Goal: Find specific page/section: Find specific page/section

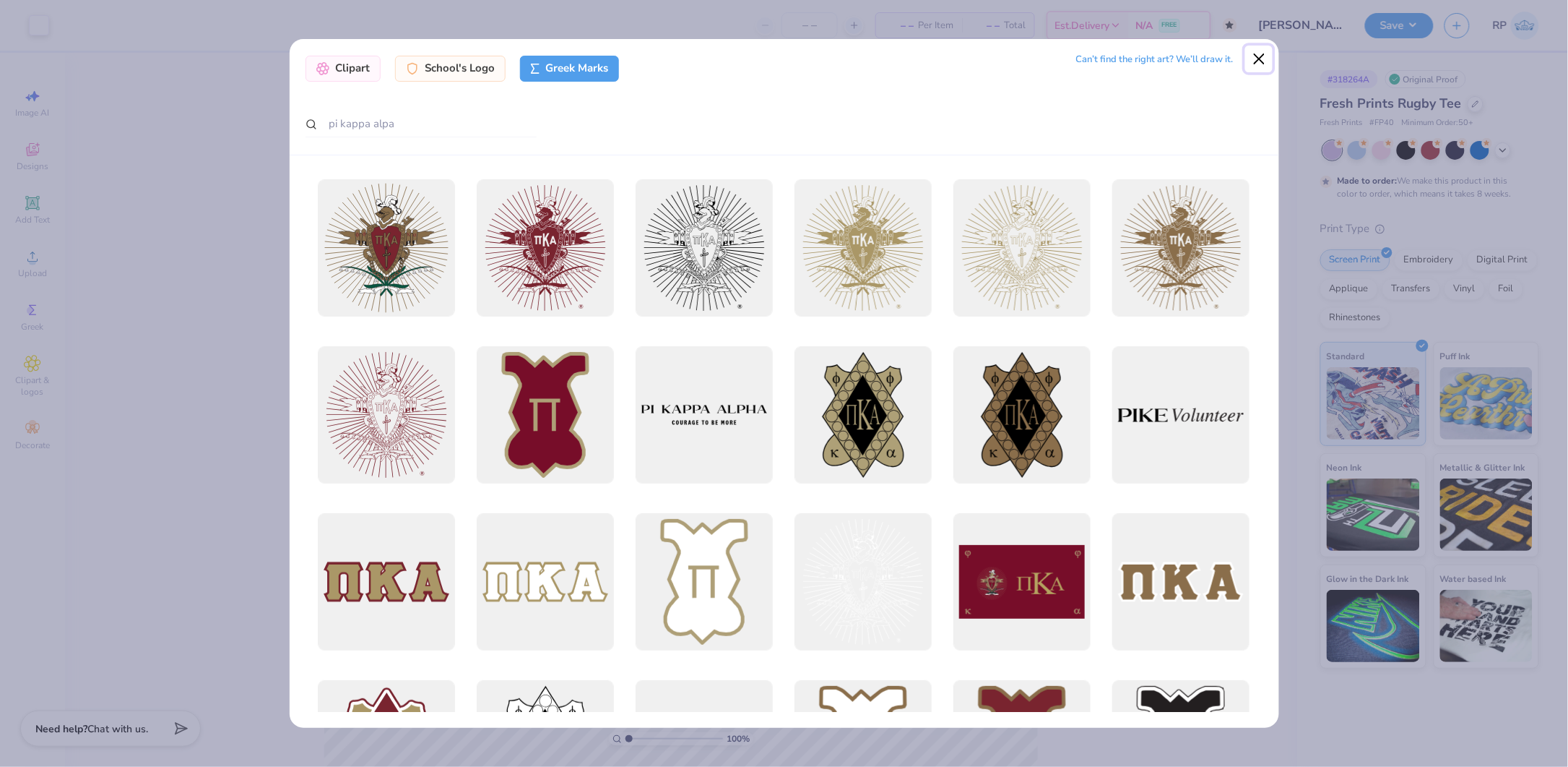
click at [1257, 51] on button "Close" at bounding box center [1259, 59] width 27 height 27
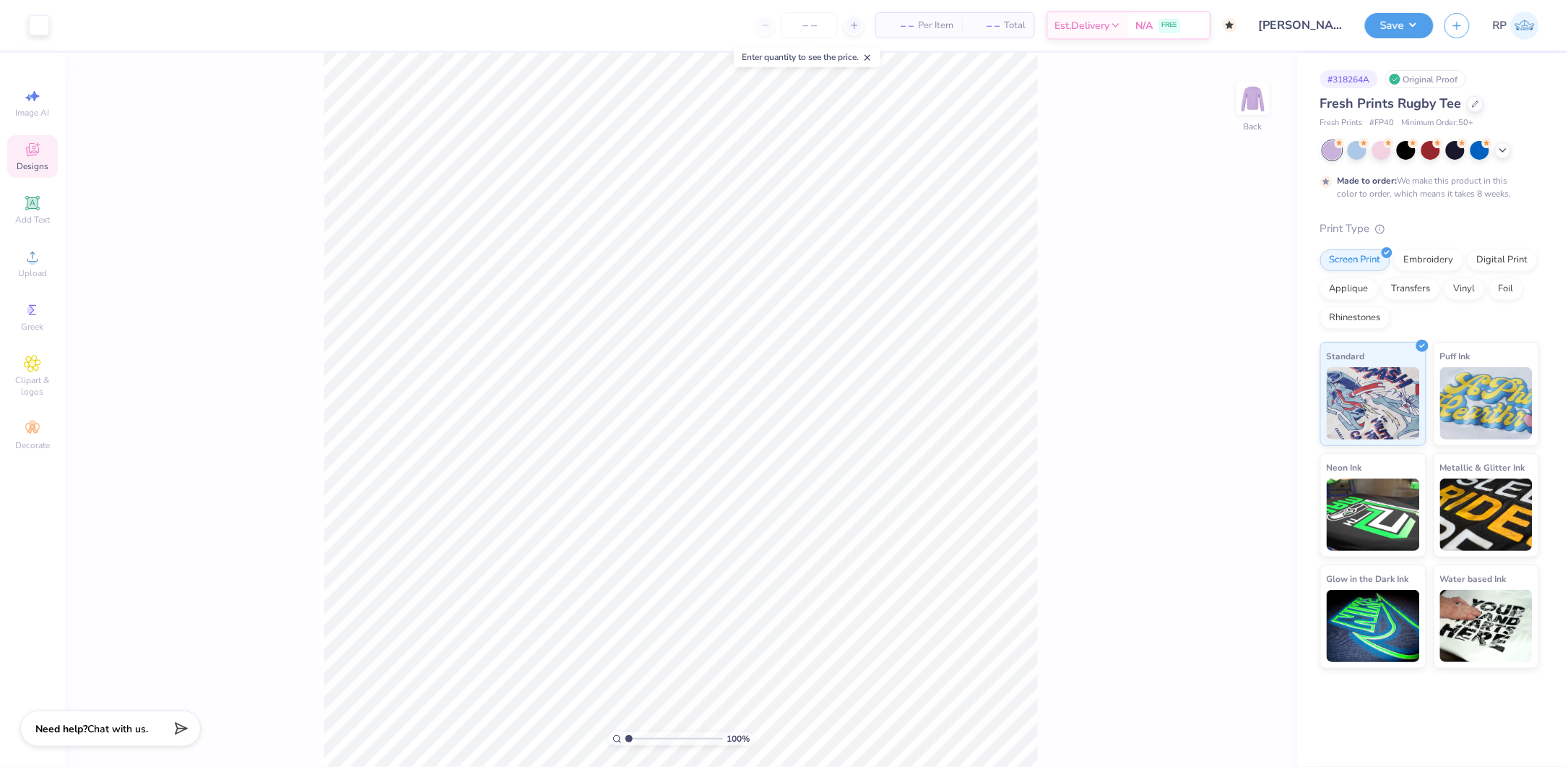
click at [45, 149] on div "Designs" at bounding box center [32, 157] width 51 height 43
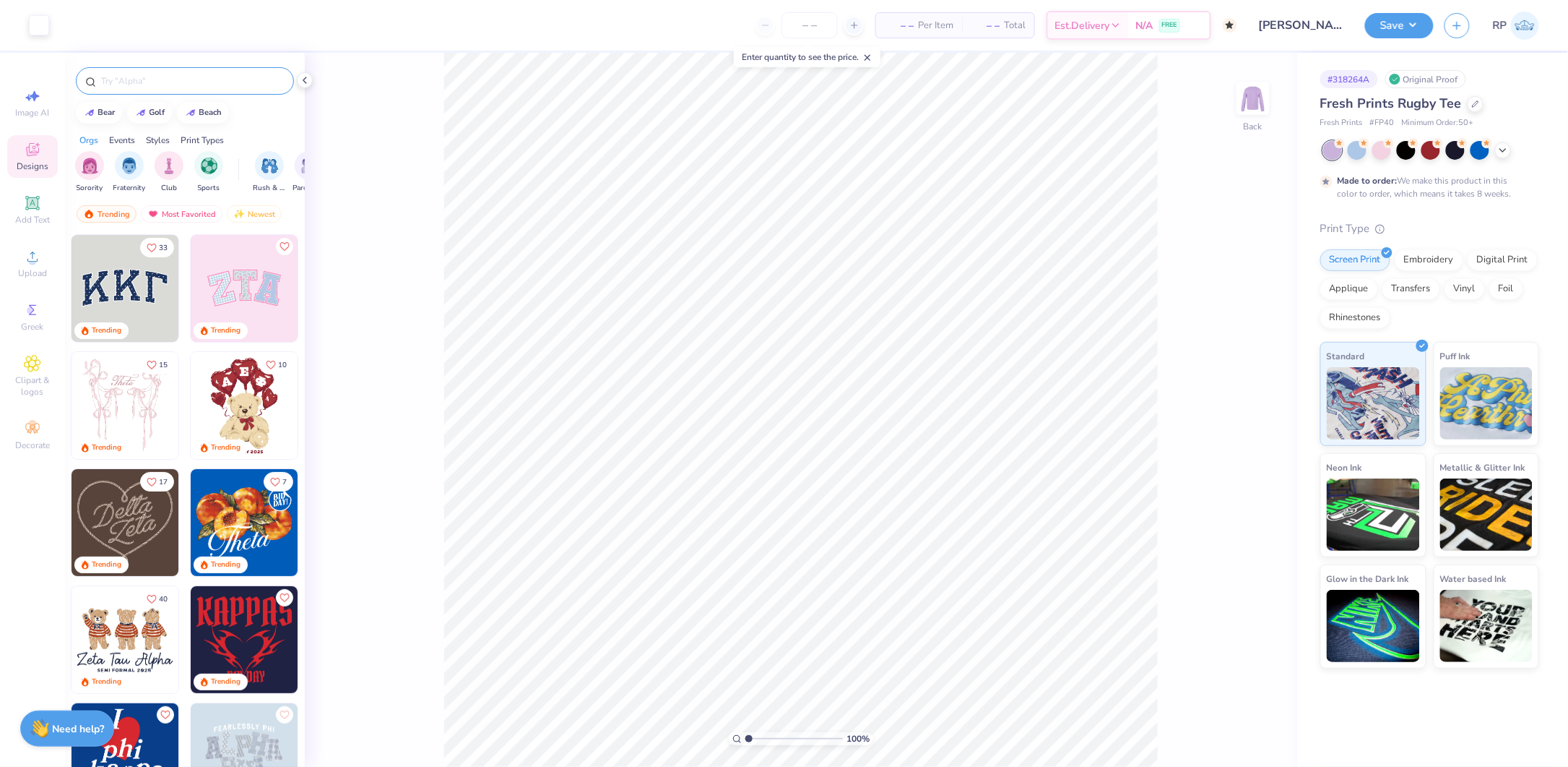
click at [235, 79] on input "text" at bounding box center [192, 81] width 185 height 15
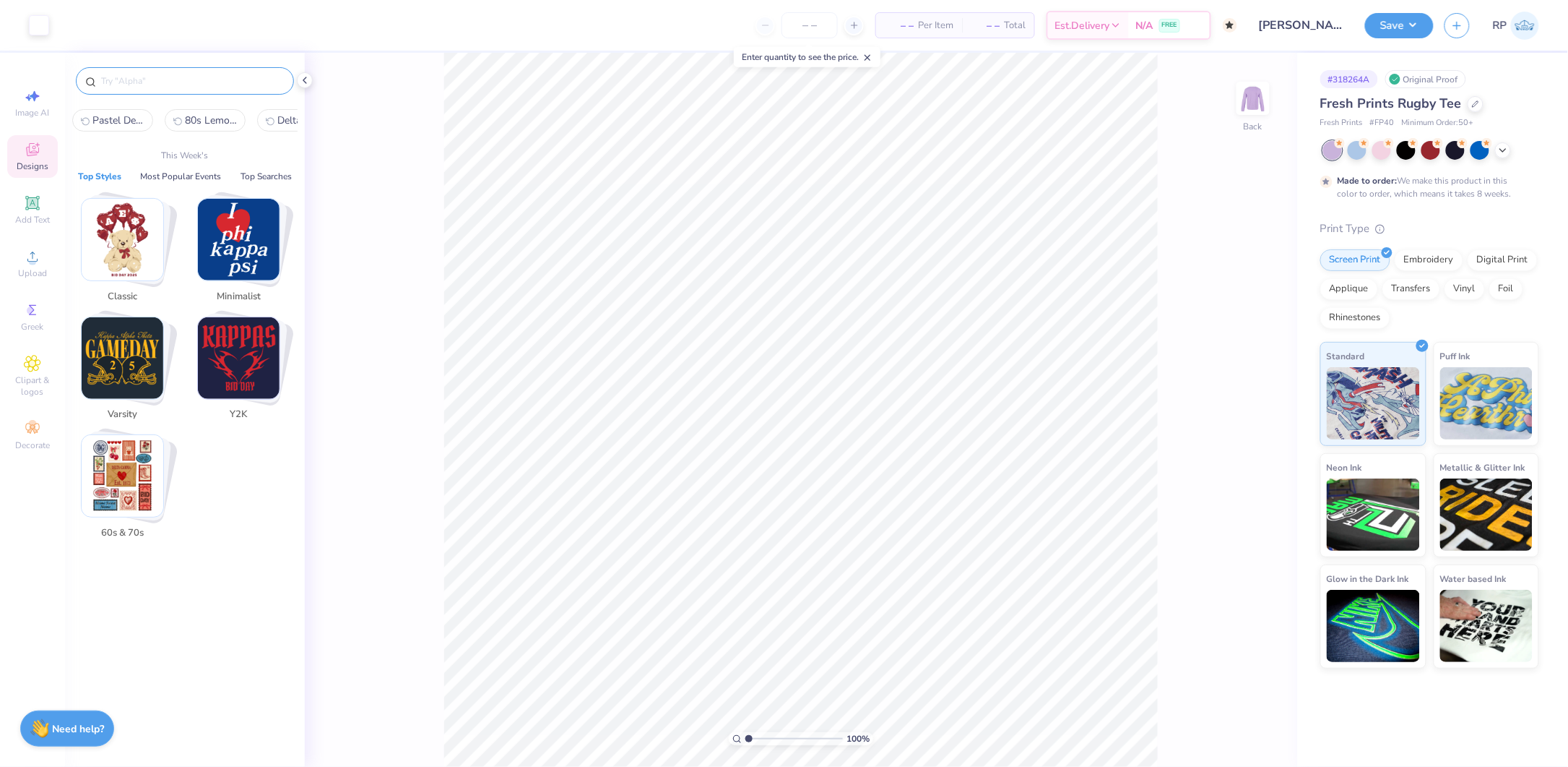
paste input "Delta Gamma Love Letter with Vintage Stamps Bid Day Hoodie"
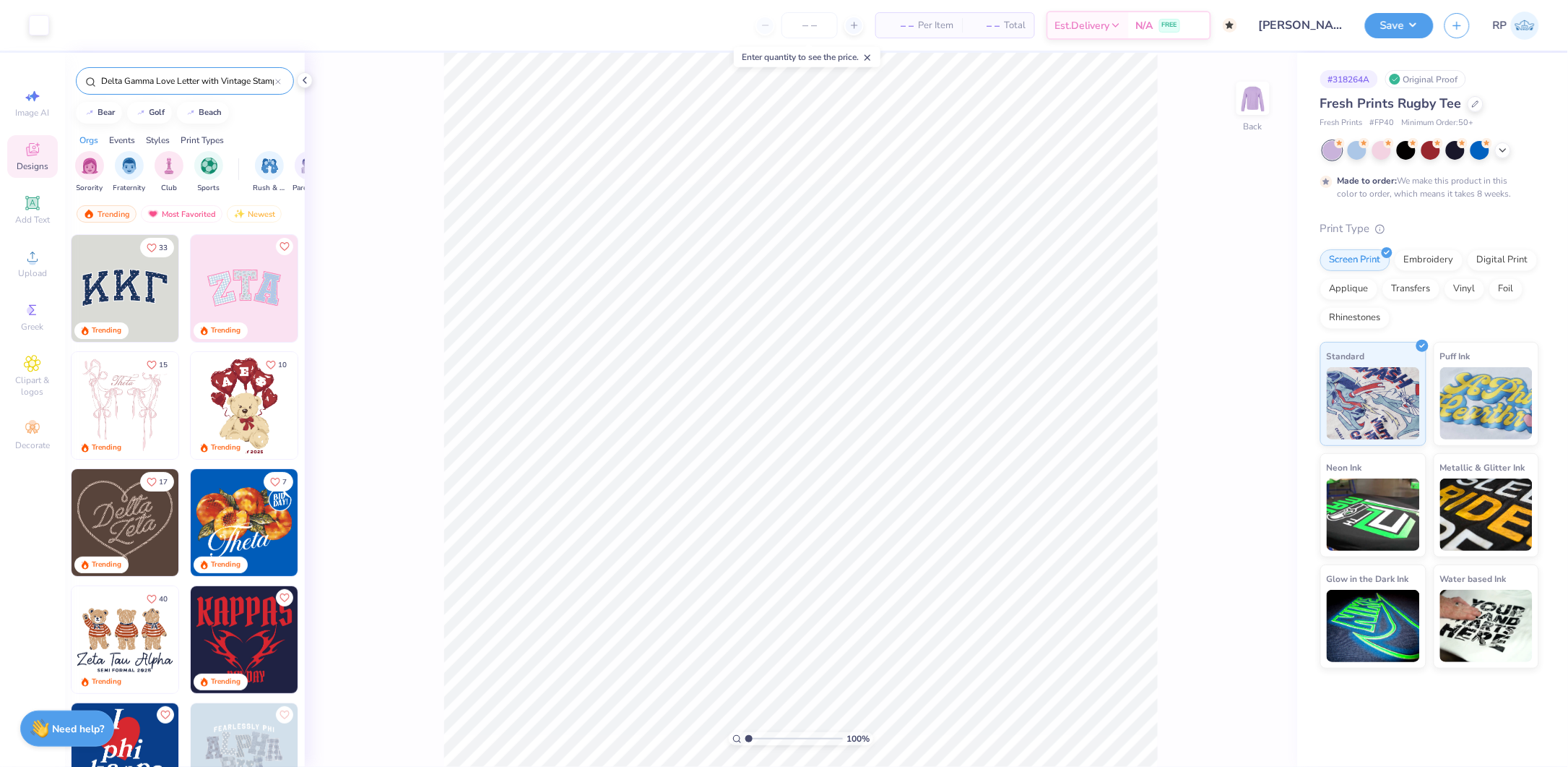
scroll to position [0, 74]
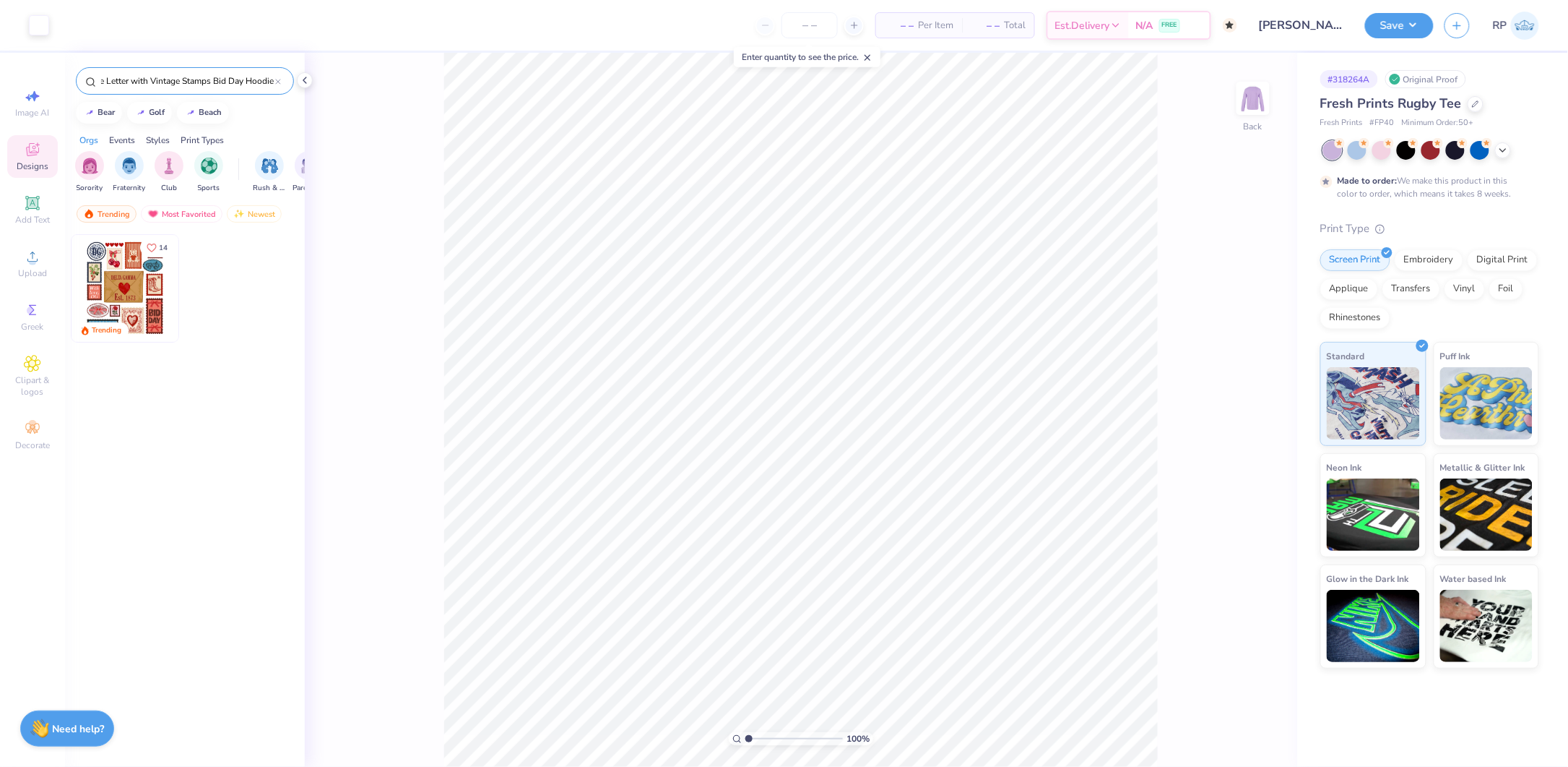
type input "Delta Gamma Love Letter with Vintage Stamps Bid Day Hoodie"
